Goal: Information Seeking & Learning: Understand process/instructions

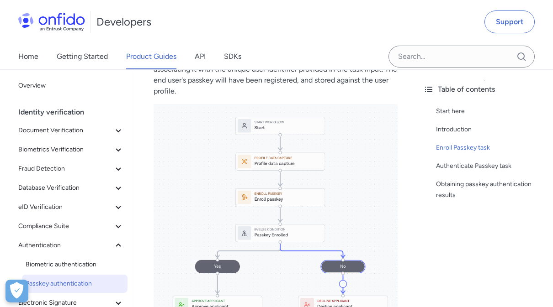
scroll to position [662, 0]
click at [455, 115] on div "Start here" at bounding box center [491, 111] width 110 height 11
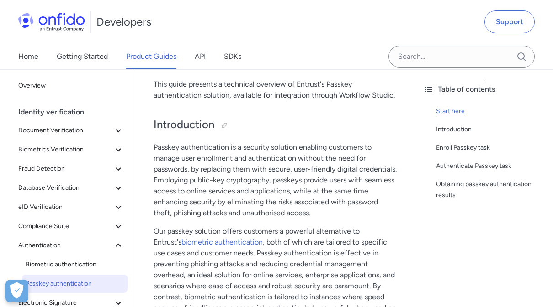
scroll to position [108, 0]
click at [449, 148] on div "Enroll Passkey task" at bounding box center [491, 147] width 110 height 11
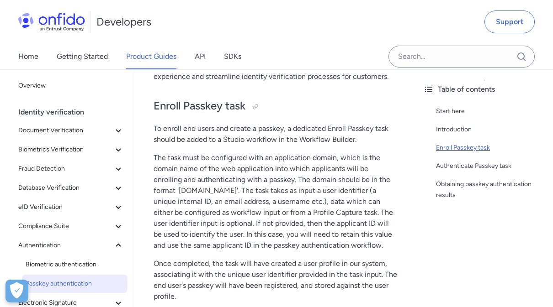
click at [449, 148] on div "Enroll Passkey task" at bounding box center [491, 147] width 110 height 11
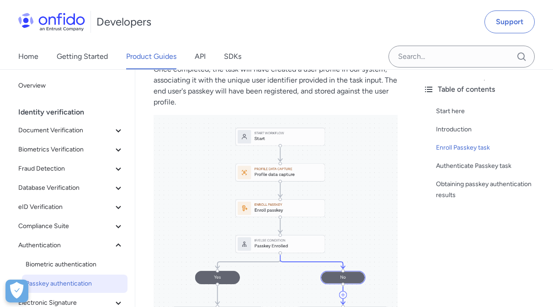
scroll to position [662, 0]
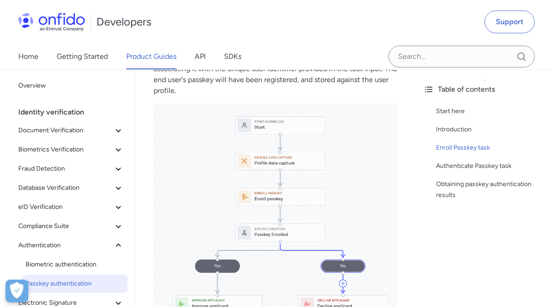
click at [253, 250] on img at bounding box center [275, 212] width 244 height 217
click at [327, 251] on img at bounding box center [275, 212] width 244 height 217
click at [345, 287] on img at bounding box center [275, 212] width 244 height 217
click at [343, 285] on img at bounding box center [275, 212] width 244 height 217
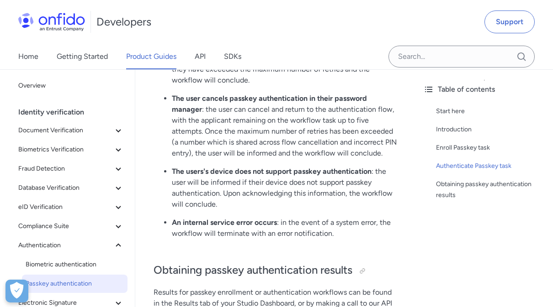
scroll to position [1454, 0]
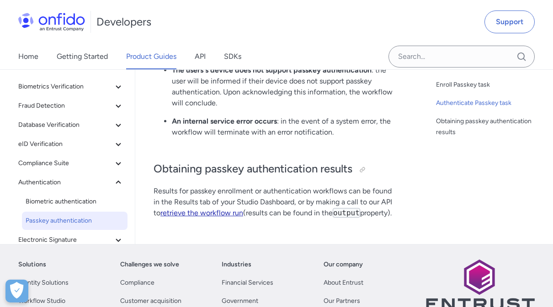
click at [213, 216] on link "retrieve the workflow run" at bounding box center [201, 213] width 83 height 9
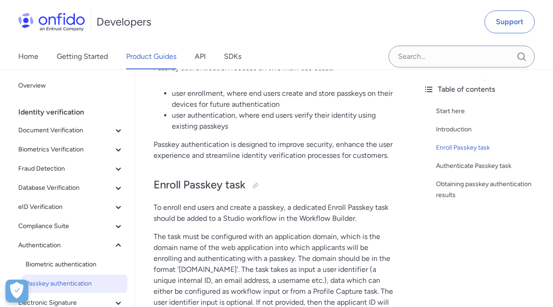
scroll to position [365, 0]
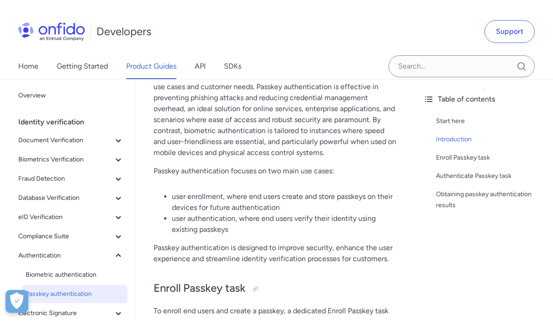
scroll to position [279, 0]
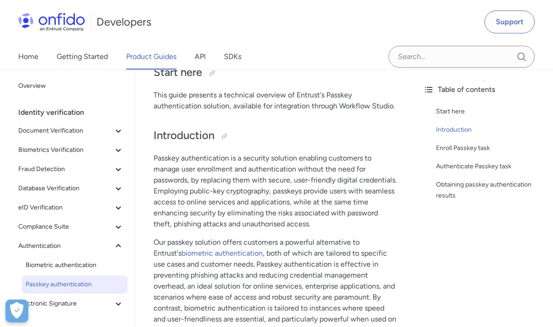
scroll to position [0, 0]
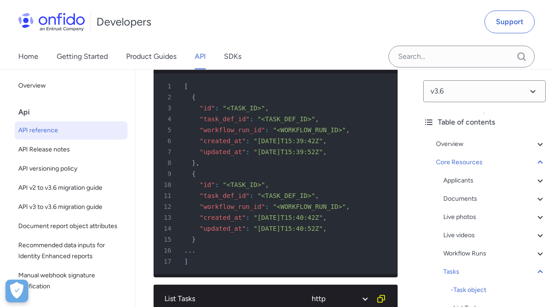
scroll to position [31933, 0]
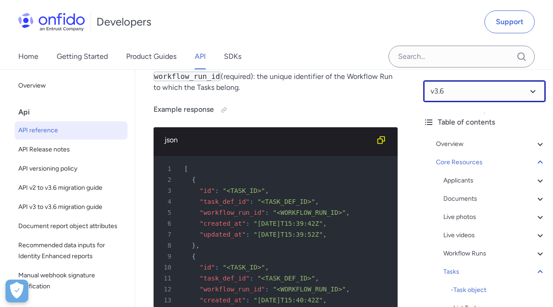
click at [525, 94] on select at bounding box center [484, 91] width 122 height 22
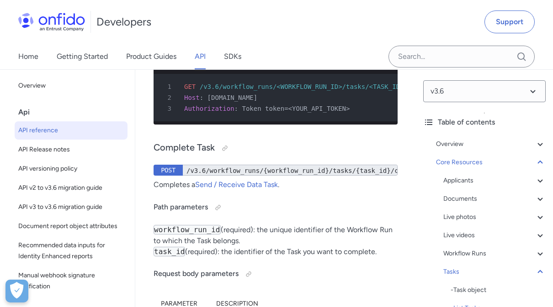
scroll to position [32555, 0]
